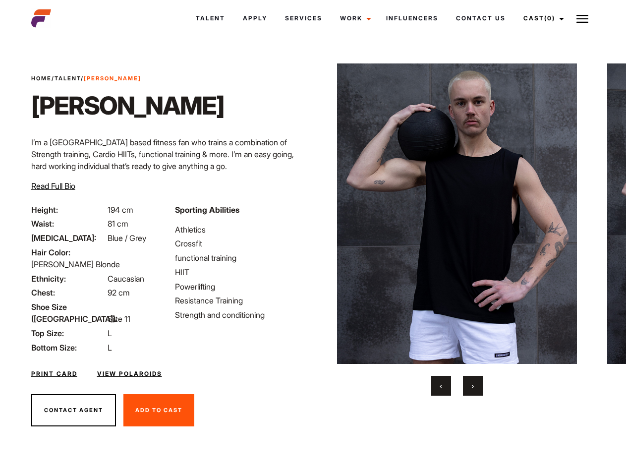
click at [541, 18] on link "Cast (0)" at bounding box center [541, 18] width 55 height 27
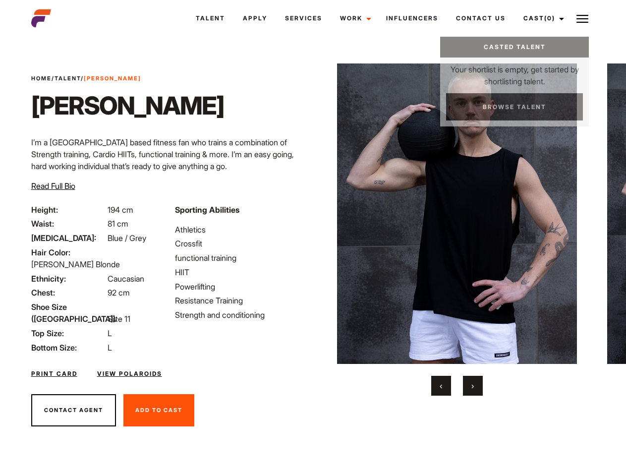
click at [582, 18] on img at bounding box center [582, 19] width 12 height 12
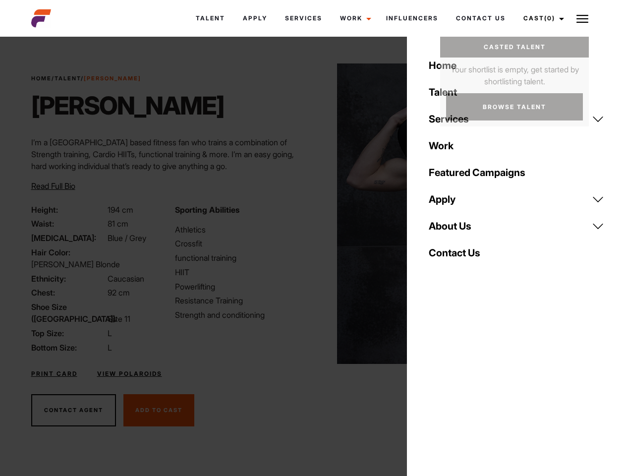
click at [456, 229] on img at bounding box center [457, 213] width 240 height 300
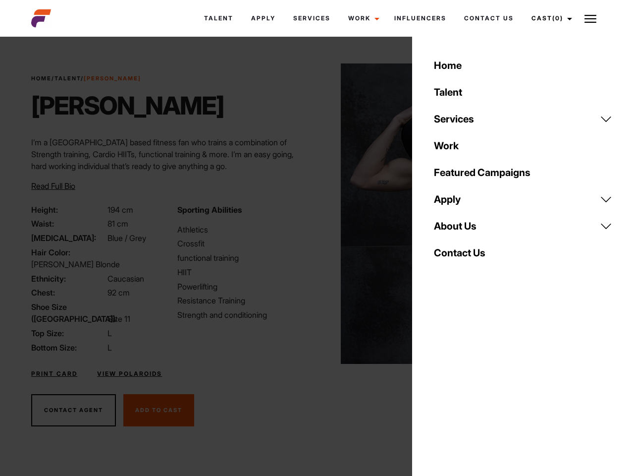
click at [313, 214] on div "Sporting Abilities Athletics Crossfit functional training HIIT Powerlifting Res…" at bounding box center [244, 279] width 146 height 150
click at [441, 385] on div "Home Talent Services Talent Casting Photography Videography Creative Hair and M…" at bounding box center [523, 238] width 222 height 476
click at [473, 385] on div "Home Talent Services Talent Casting Photography Videography Creative Hair and M…" at bounding box center [523, 238] width 222 height 476
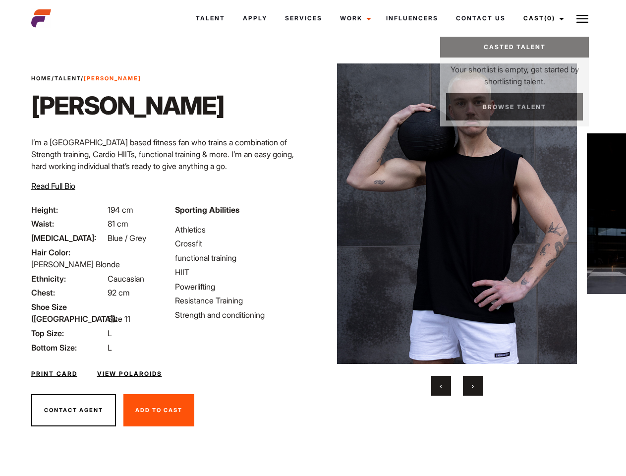
click at [541, 18] on link "Cast (0)" at bounding box center [541, 18] width 55 height 27
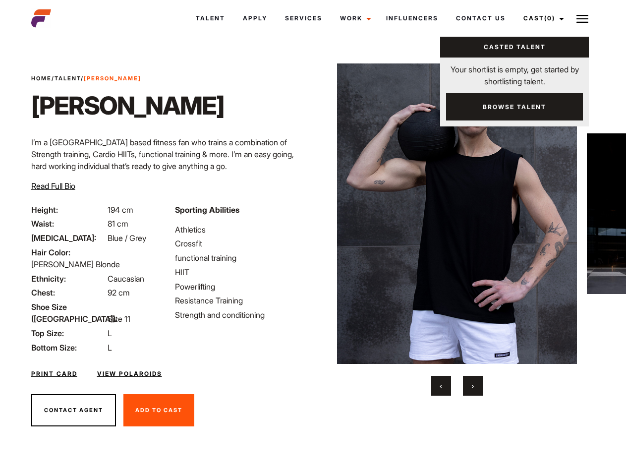
click at [582, 18] on img at bounding box center [582, 19] width 12 height 12
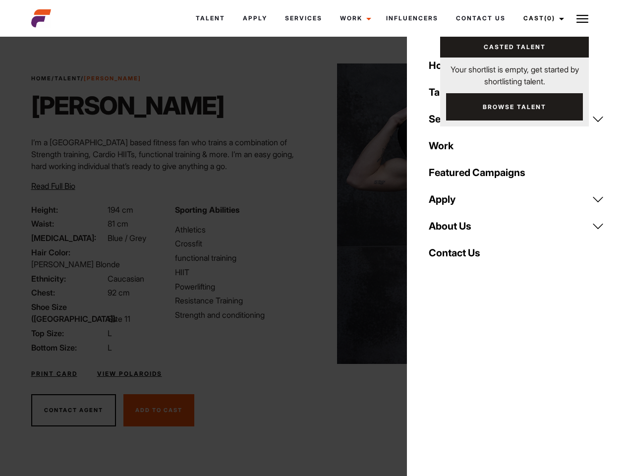
click at [456, 229] on img at bounding box center [457, 213] width 240 height 300
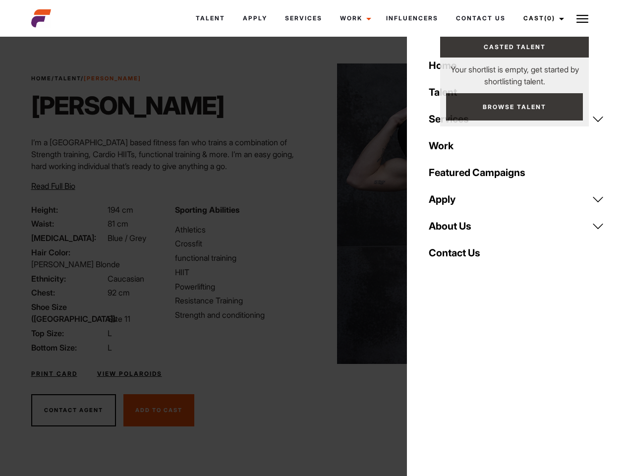
click at [313, 214] on div "Sporting Abilities Athletics Crossfit functional training HIIT Powerlifting Res…" at bounding box center [241, 279] width 144 height 150
click at [441, 385] on button "‹" at bounding box center [441, 386] width 20 height 20
click at [473, 385] on button "›" at bounding box center [473, 386] width 20 height 20
